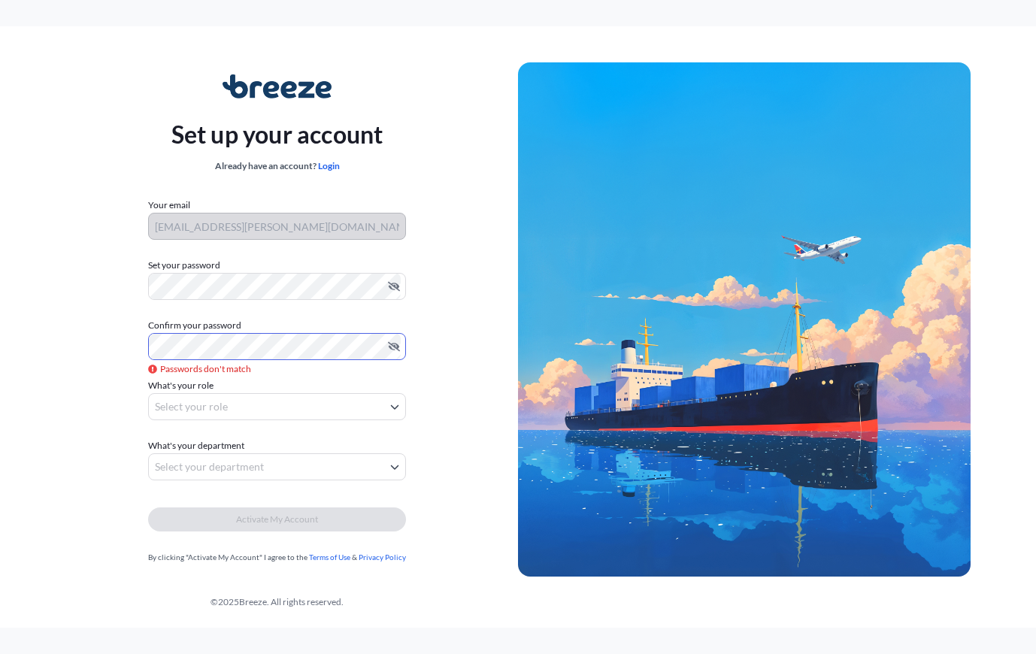
click at [280, 404] on body "Set up your account Already have an account? Login Your email [EMAIL_ADDRESS][P…" at bounding box center [518, 327] width 1036 height 654
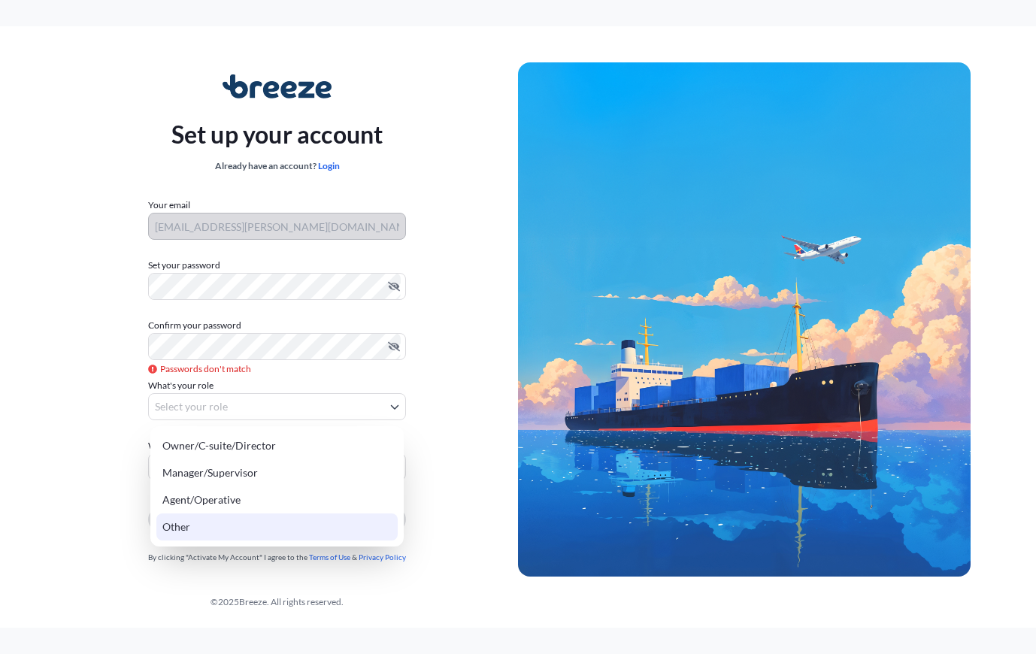
click at [205, 528] on div "Other" at bounding box center [276, 527] width 241 height 27
select select "other"
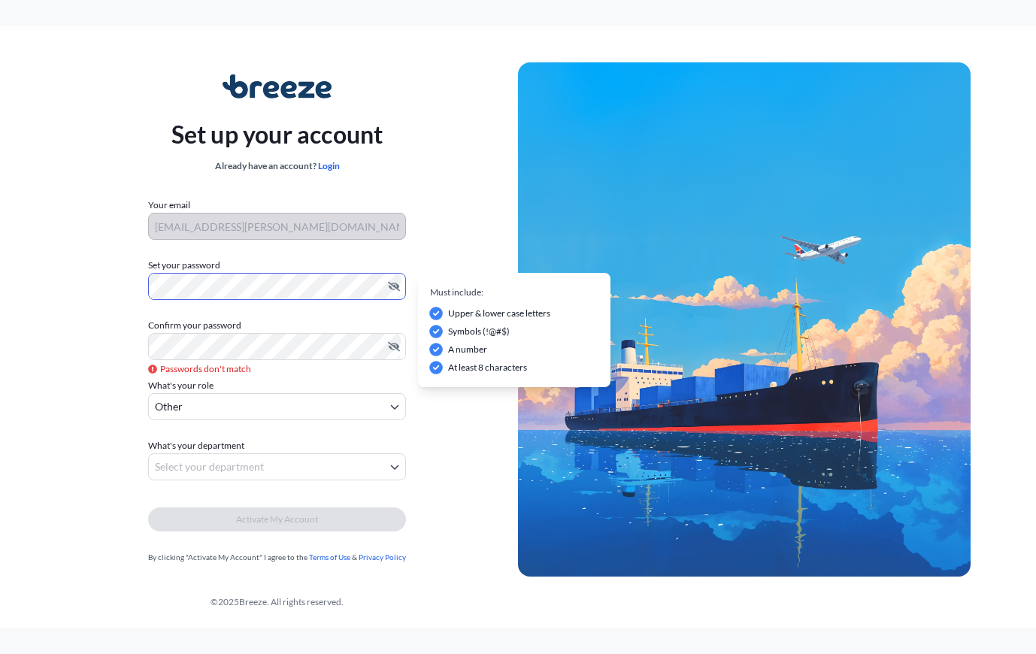
click at [117, 286] on div "Set up your account Already have an account? Login Your email [EMAIL_ADDRESS][P…" at bounding box center [277, 319] width 482 height 550
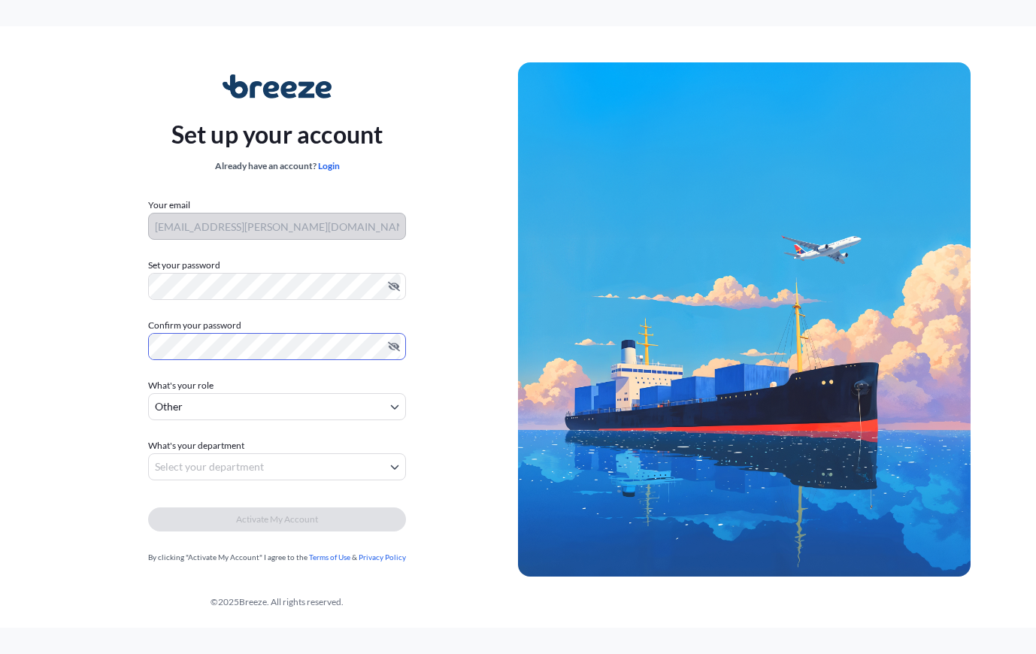
click at [329, 470] on body "Set up your account Already have an account? Login Your email [EMAIL_ADDRESS][P…" at bounding box center [518, 327] width 1036 height 654
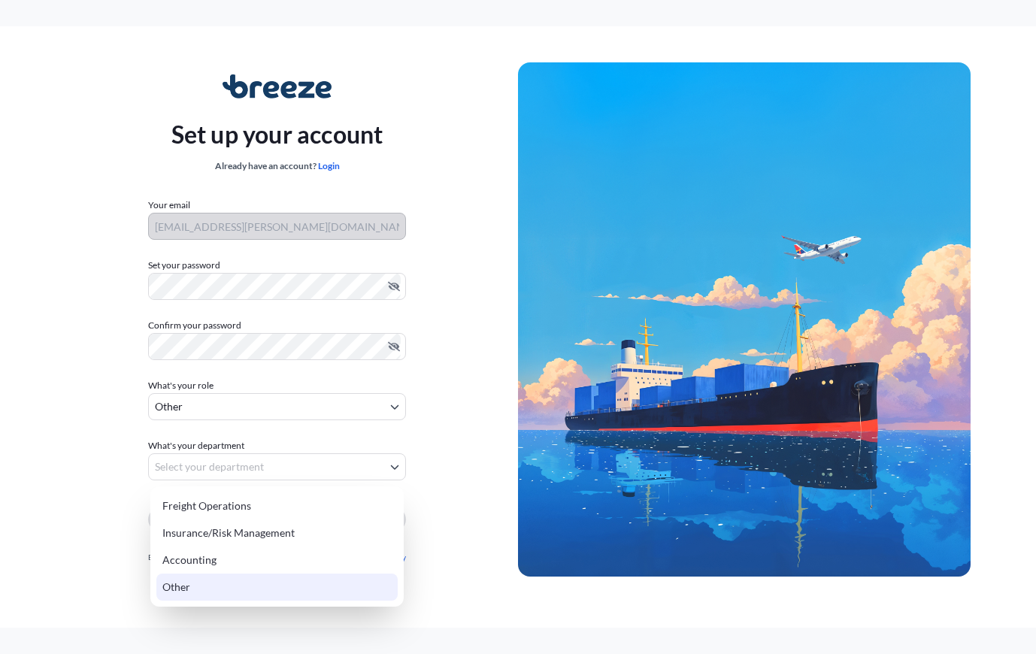
click at [192, 594] on div "Other" at bounding box center [276, 587] width 241 height 27
select select "other"
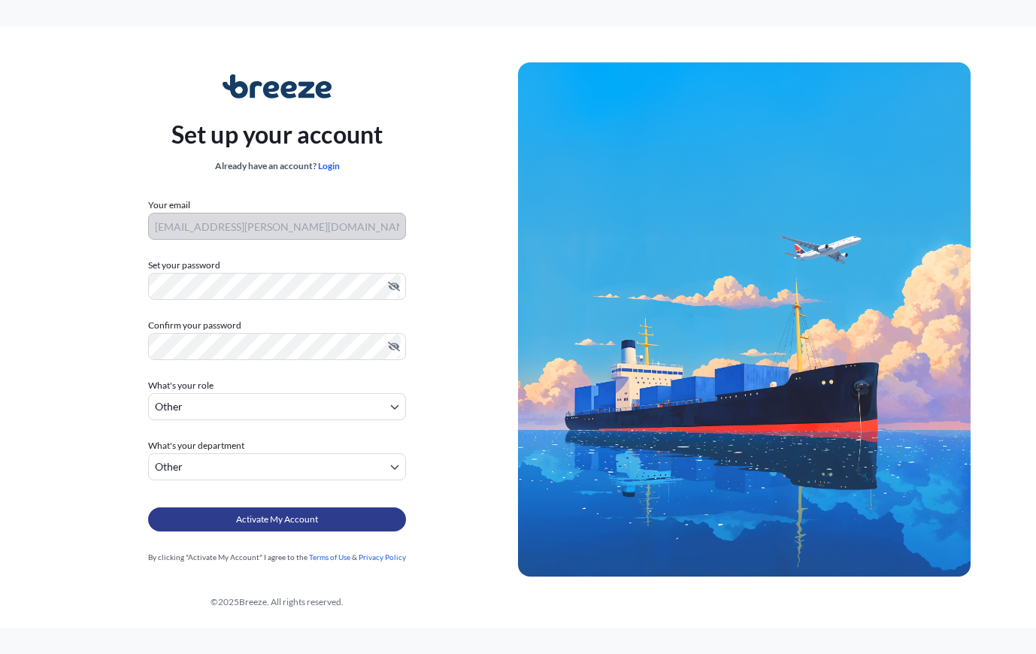
click at [317, 520] on span "Activate My Account" at bounding box center [277, 519] width 82 height 15
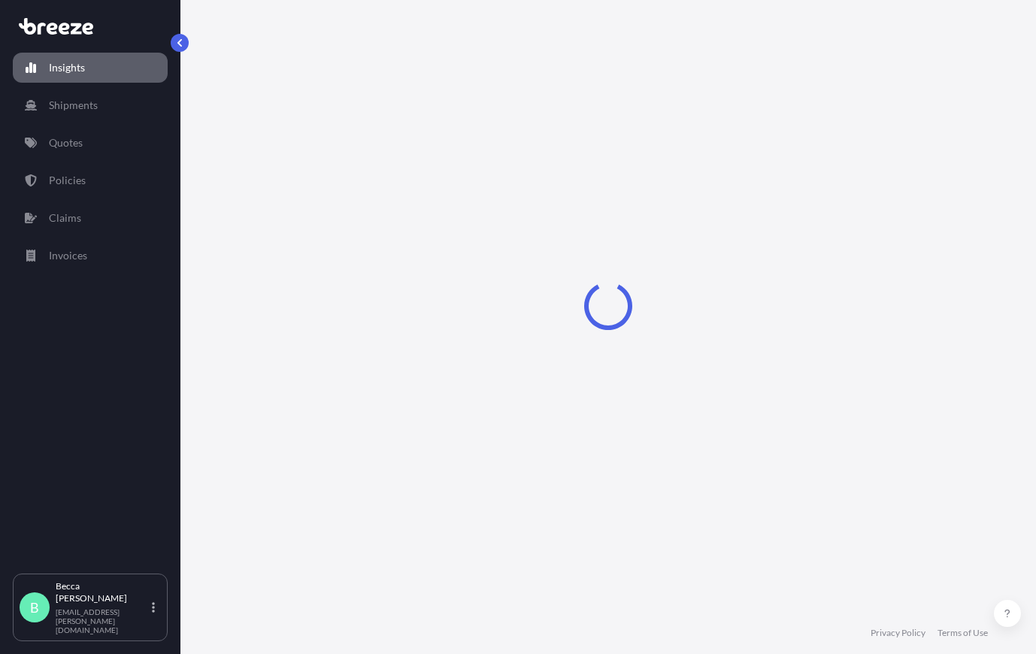
select select "2025"
